Goal: Obtain resource: Download file/media

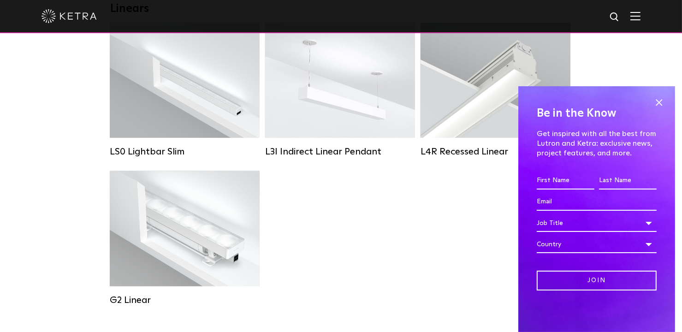
scroll to position [369, 0]
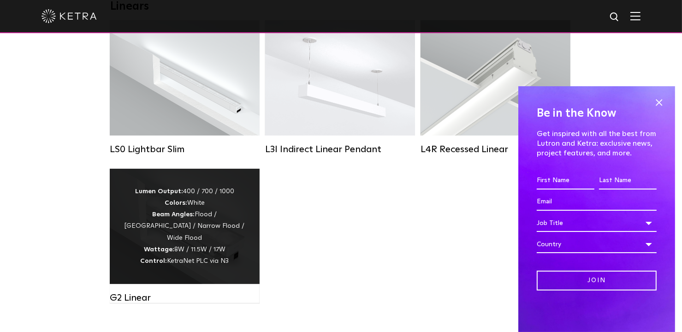
click at [207, 256] on div "Lumen Output: 400 / 700 / 1000 Colors: White Beam Angles: Flood / [GEOGRAPHIC_D…" at bounding box center [185, 226] width 122 height 81
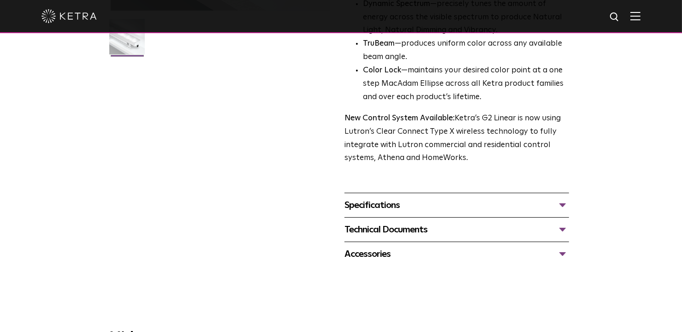
click at [382, 206] on div "Specifications" at bounding box center [457, 205] width 225 height 15
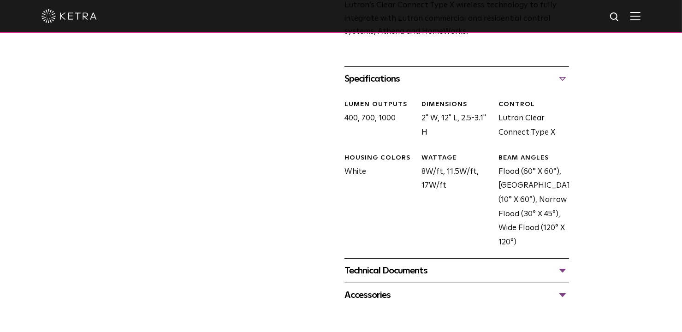
scroll to position [415, 0]
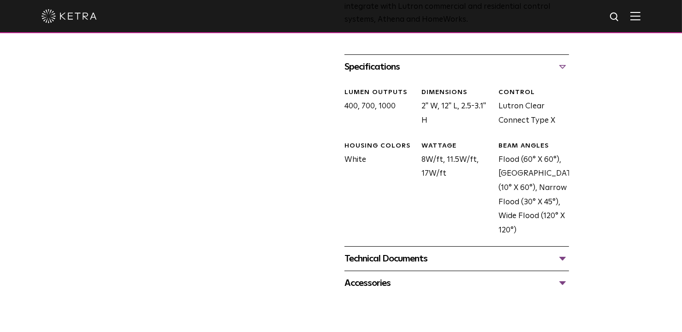
click at [404, 256] on div "Technical Documents" at bounding box center [457, 258] width 225 height 15
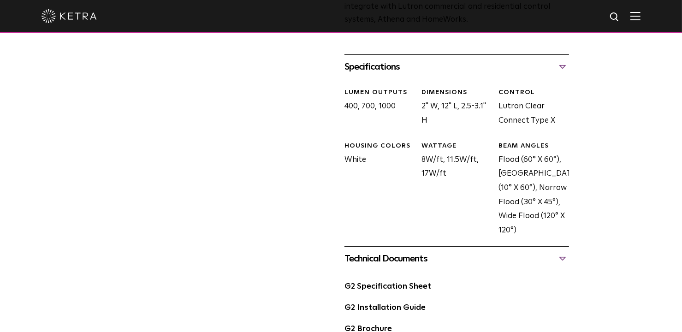
scroll to position [646, 0]
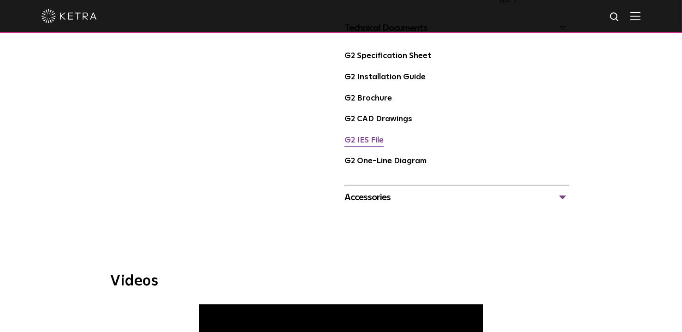
click at [366, 141] on link "G2 IES File" at bounding box center [364, 141] width 39 height 8
